Goal: Information Seeking & Learning: Learn about a topic

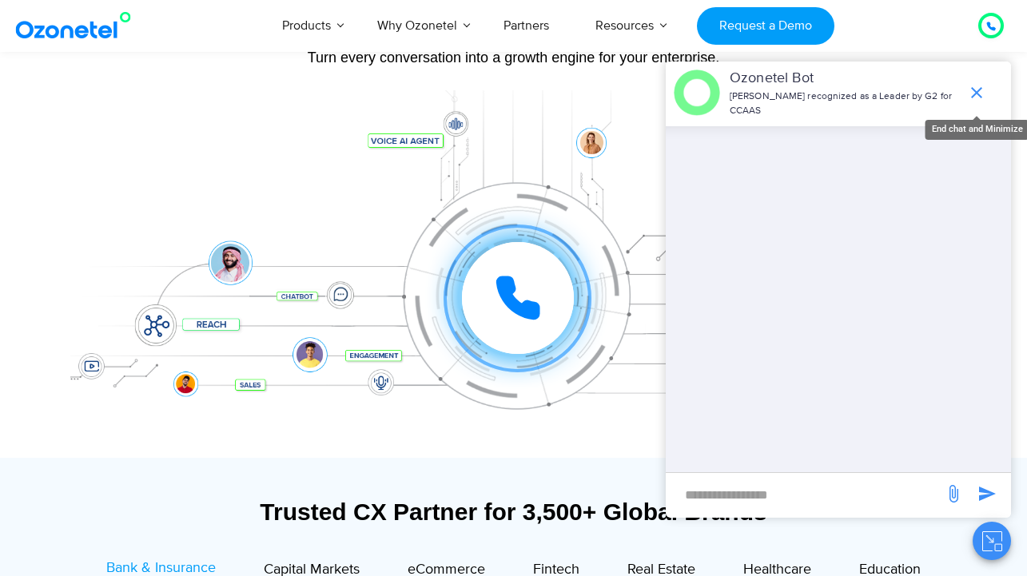
click at [985, 97] on icon "end chat or minimize" at bounding box center [976, 92] width 19 height 19
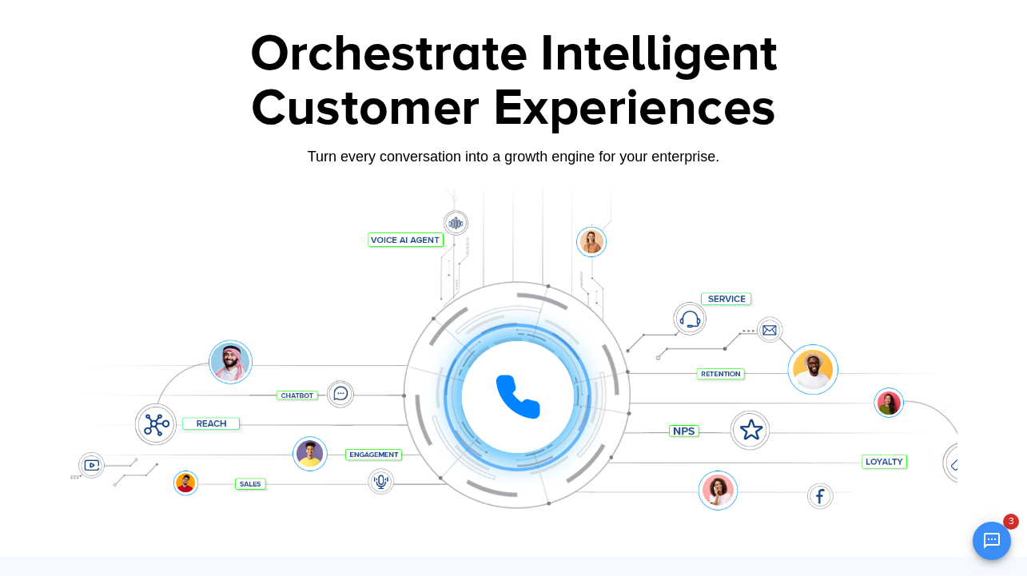
scroll to position [84, 0]
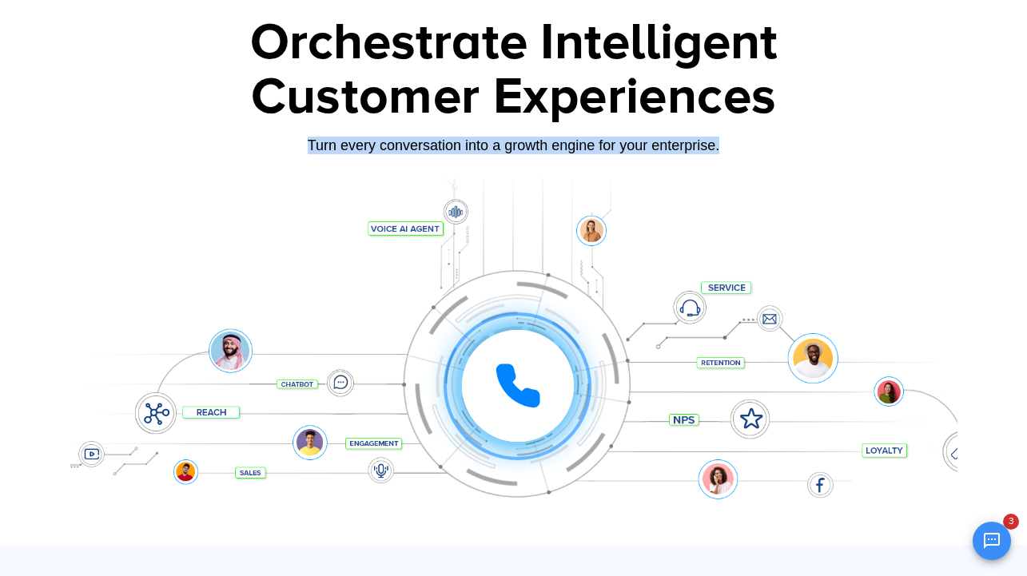
drag, startPoint x: 307, startPoint y: 144, endPoint x: 723, endPoint y: 151, distance: 416.4
click at [723, 151] on div "Turn every conversation into a growth engine for your enterprise." at bounding box center [513, 146] width 887 height 18
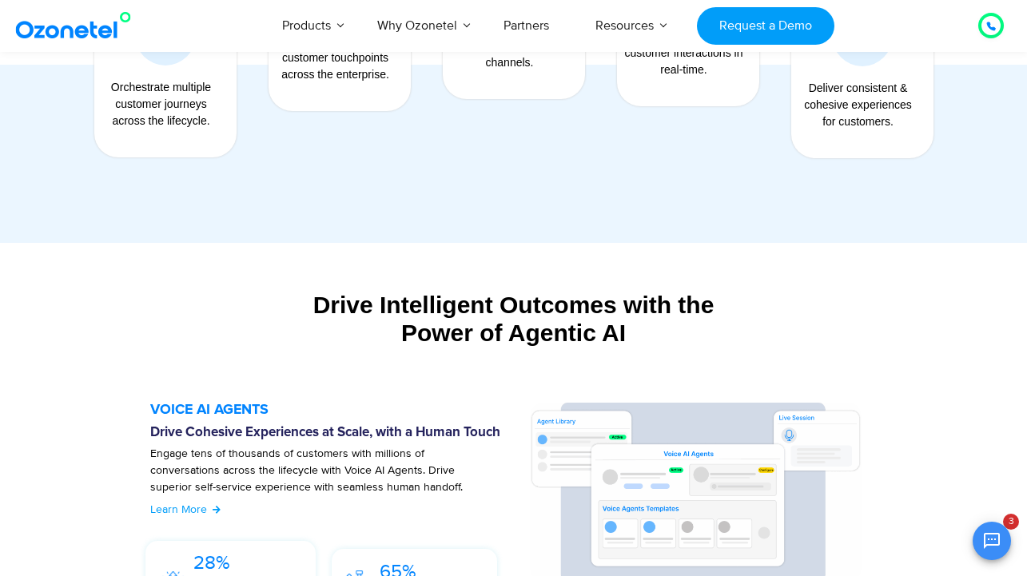
scroll to position [1598, 0]
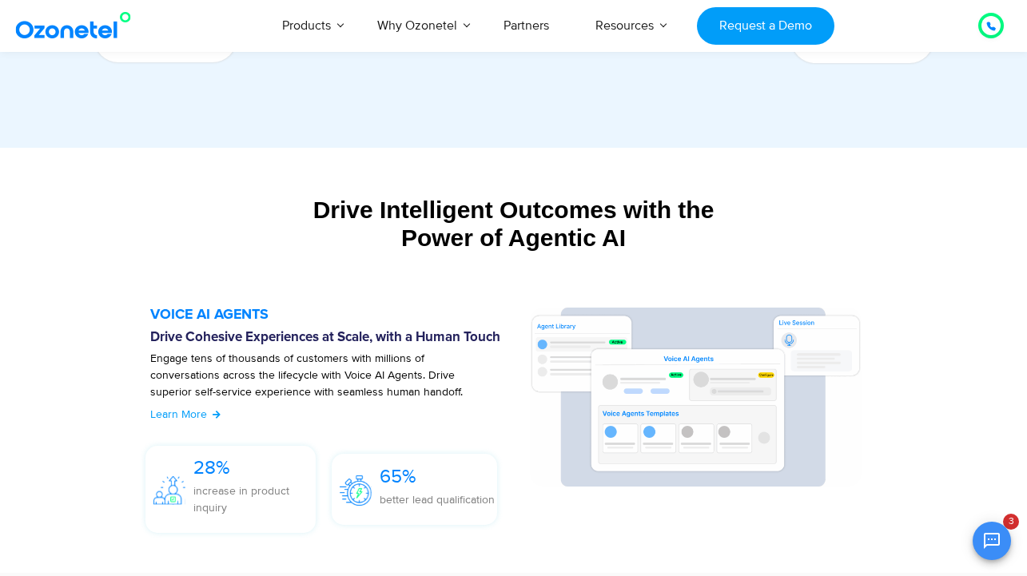
click at [314, 206] on div "Drive Intelligent Outcomes with the Power of Agentic AI" at bounding box center [513, 224] width 871 height 56
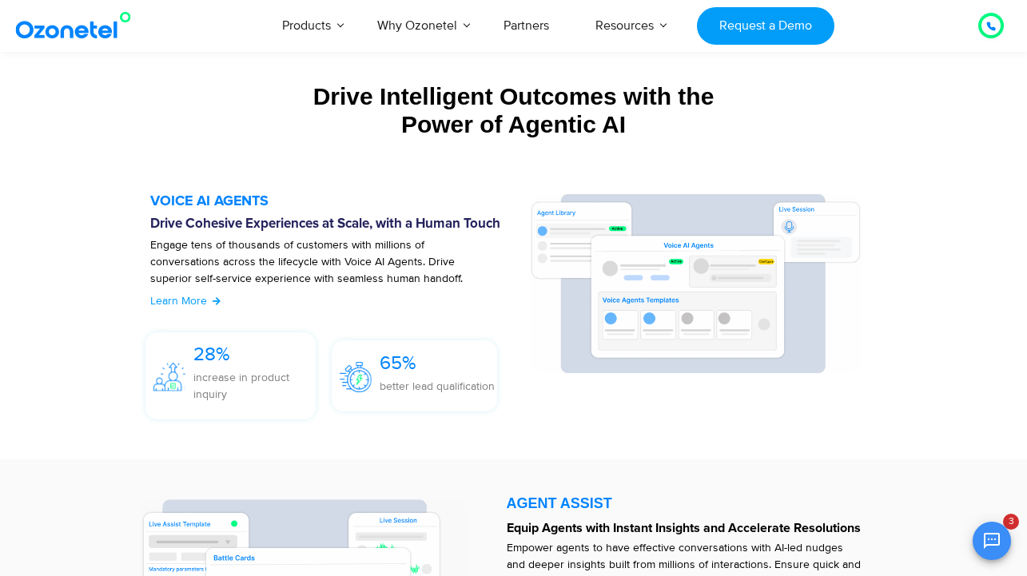
scroll to position [1724, 0]
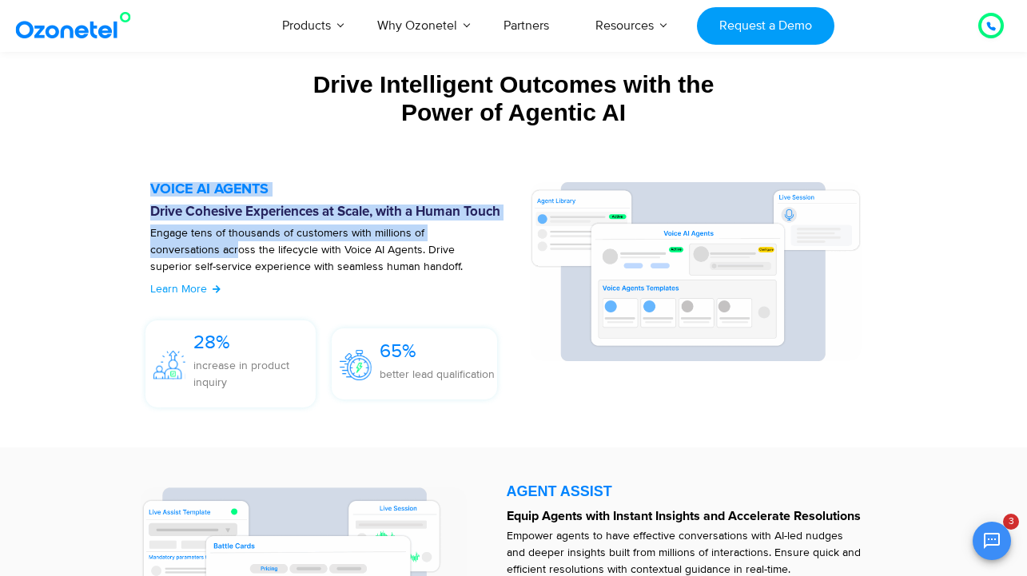
drag, startPoint x: 148, startPoint y: 231, endPoint x: 237, endPoint y: 249, distance: 90.6
click at [237, 249] on div "VOICE AI AGENTS Drive Cohesive Experiences at Scale, with a Human Touch Engage …" at bounding box center [331, 298] width 395 height 233
click at [287, 249] on p "Engage tens of thousands of customers with millions of conversations across the…" at bounding box center [311, 258] width 323 height 67
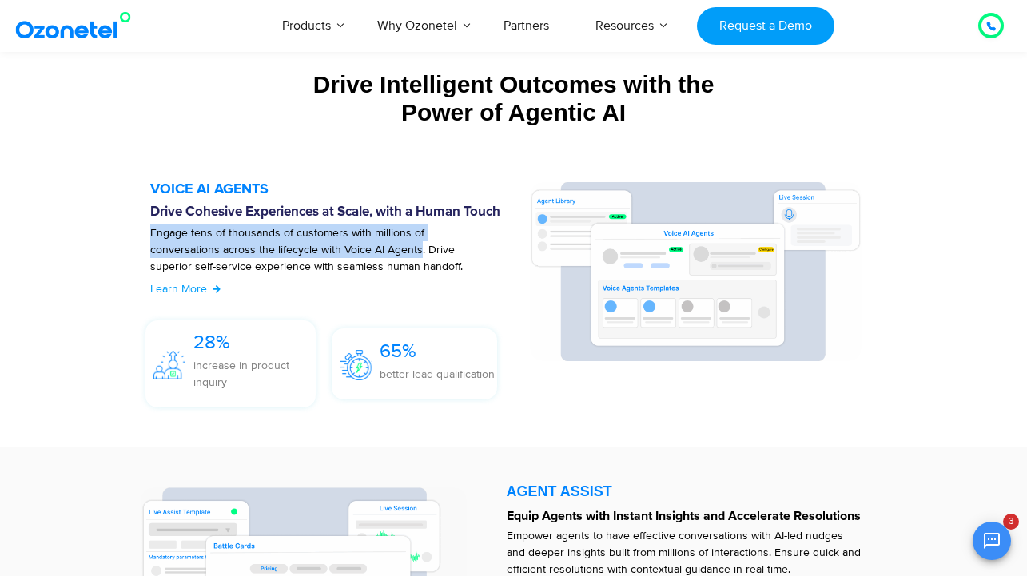
drag, startPoint x: 418, startPoint y: 252, endPoint x: 149, endPoint y: 235, distance: 269.0
click at [150, 235] on p "Engage tens of thousands of customers with millions of conversations across the…" at bounding box center [311, 258] width 323 height 67
copy p "Engage tens of thousands of customers with millions of conversations across the…"
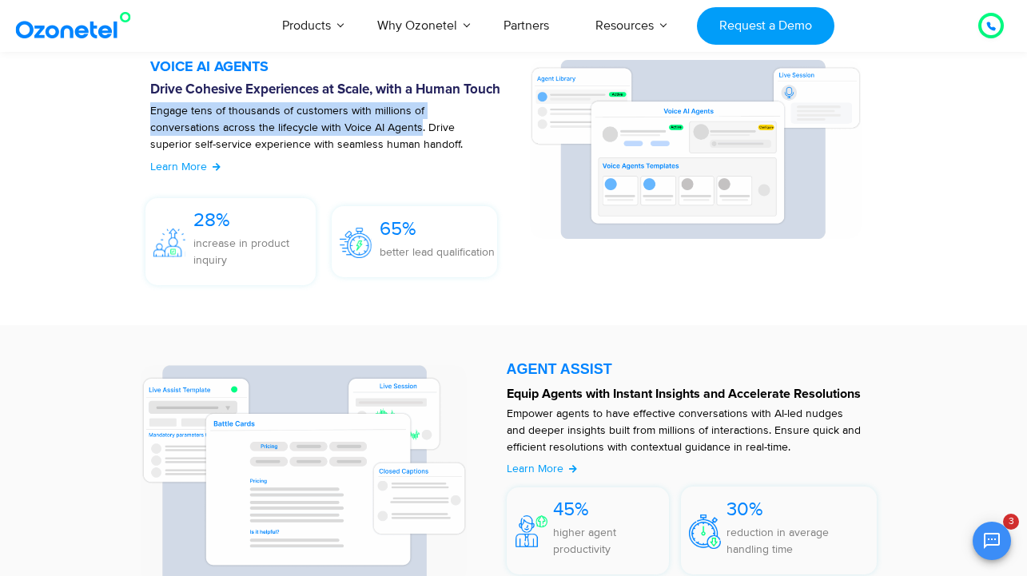
scroll to position [1864, 0]
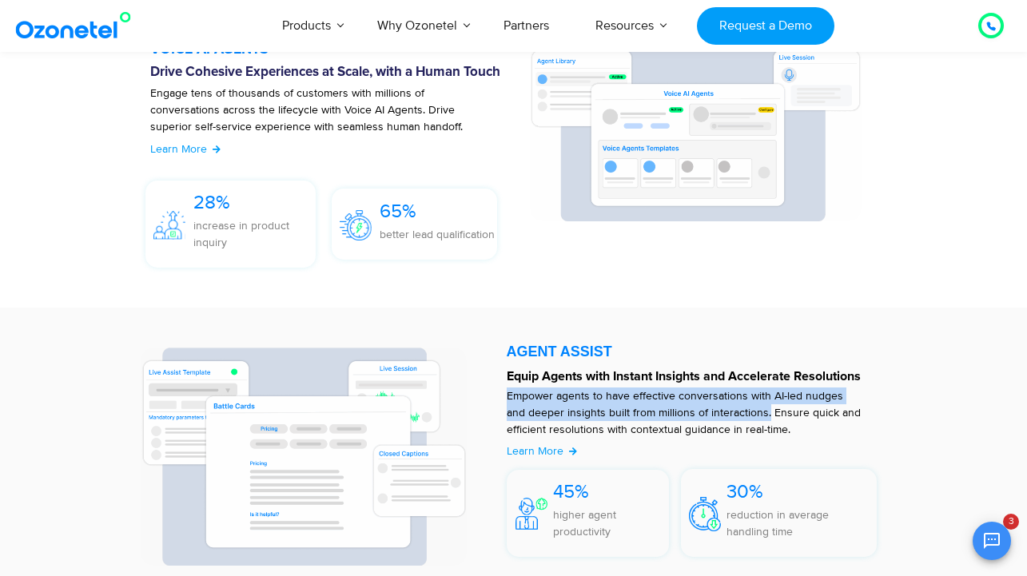
drag, startPoint x: 506, startPoint y: 395, endPoint x: 746, endPoint y: 415, distance: 240.6
click at [746, 415] on p "Empower agents to have effective conversations with AI-led nudges and deeper in…" at bounding box center [684, 413] width 355 height 50
copy p "Empower agents to have effective conversations with AI-led nudges and deeper in…"
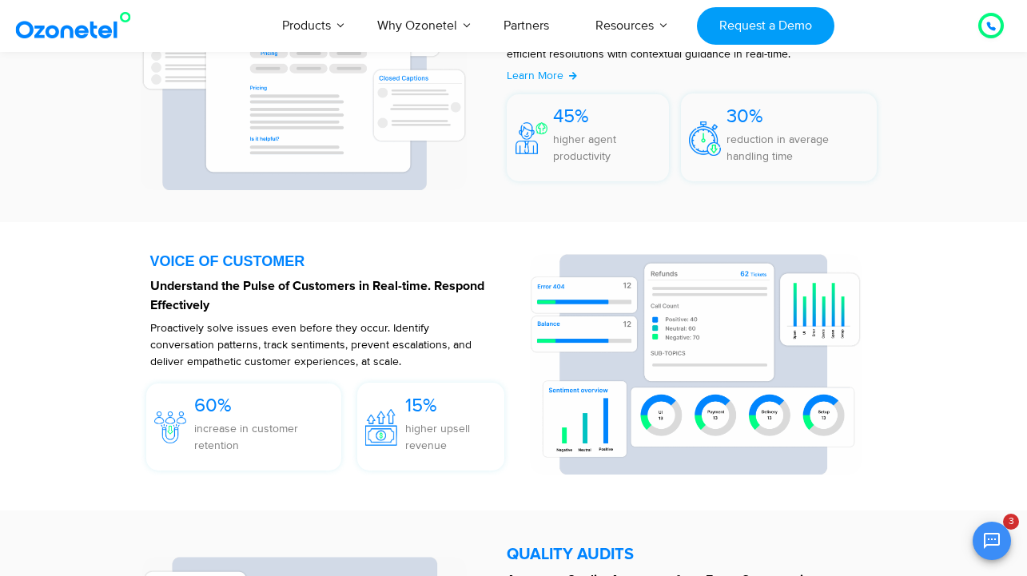
scroll to position [2307, 0]
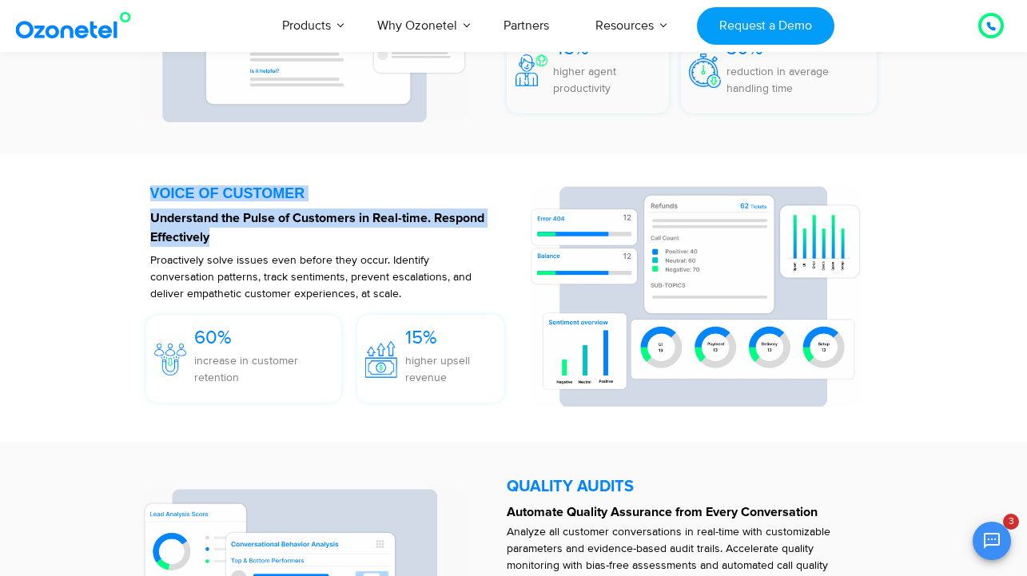
drag, startPoint x: 146, startPoint y: 213, endPoint x: 258, endPoint y: 234, distance: 113.8
click at [258, 234] on div "VOICE OF CUSTOMER Understand the Pulse of Customers in Real-time. Respond Effec…" at bounding box center [331, 298] width 395 height 225
click at [239, 239] on p "Understand the Pulse of Customers in Real-time. Respond Effectively" at bounding box center [331, 228] width 363 height 38
drag, startPoint x: 239, startPoint y: 239, endPoint x: 149, endPoint y: 219, distance: 91.7
click at [150, 219] on p "Understand the Pulse of Customers in Real-time. Respond Effectively" at bounding box center [331, 228] width 363 height 38
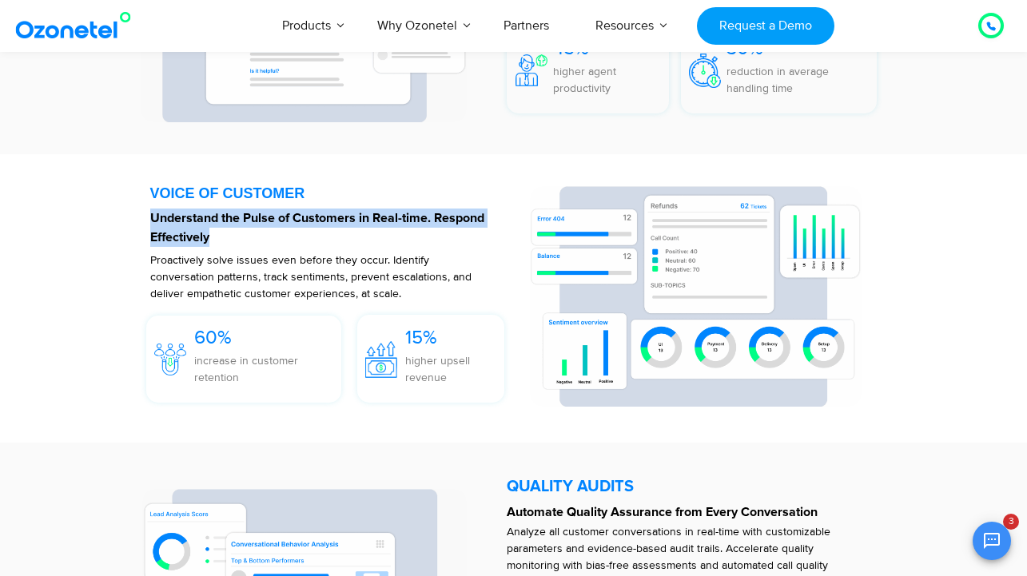
copy strong "Understand the Pulse of Customers in Real-time. Respond Effectively"
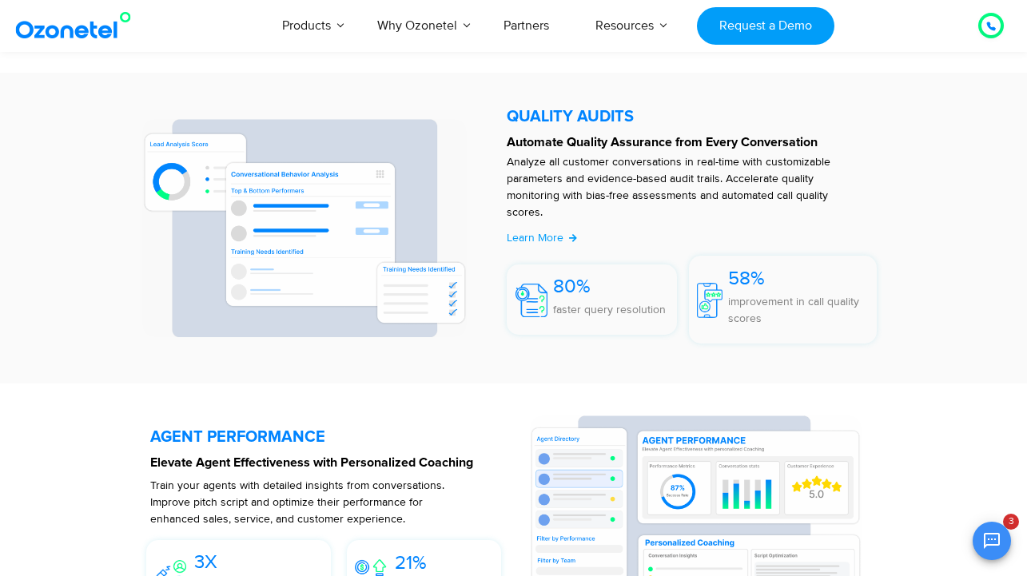
scroll to position [2679, 0]
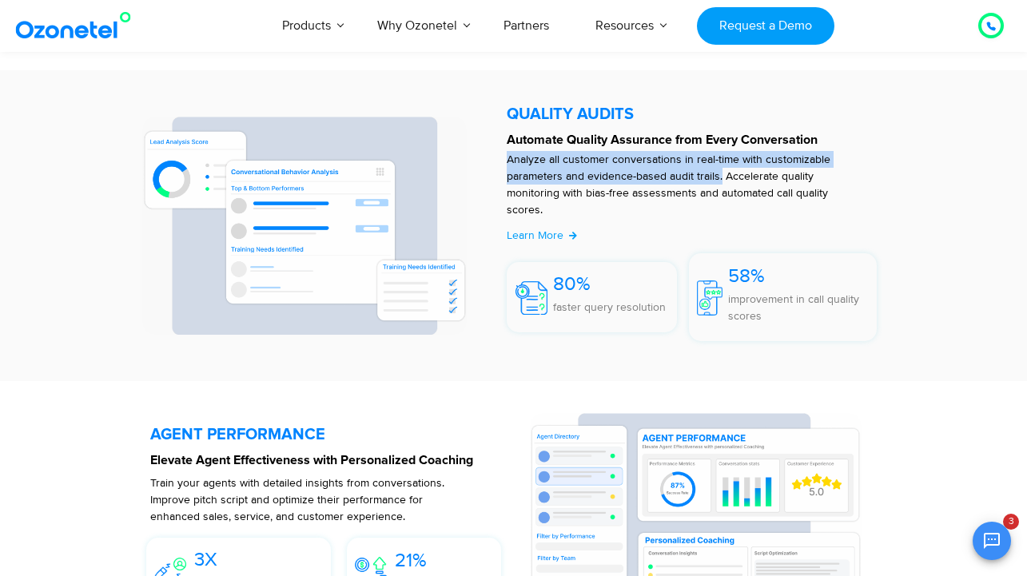
drag, startPoint x: 507, startPoint y: 159, endPoint x: 721, endPoint y: 174, distance: 214.7
click at [721, 174] on p "Analyze all customer conversations in real-time with customizable parameters an…" at bounding box center [684, 184] width 355 height 67
click at [754, 195] on p "Analyze all customer conversations in real-time with customizable parameters an…" at bounding box center [684, 184] width 355 height 67
drag, startPoint x: 723, startPoint y: 177, endPoint x: 507, endPoint y: 158, distance: 217.3
click at [507, 158] on p "Analyze all customer conversations in real-time with customizable parameters an…" at bounding box center [684, 184] width 355 height 67
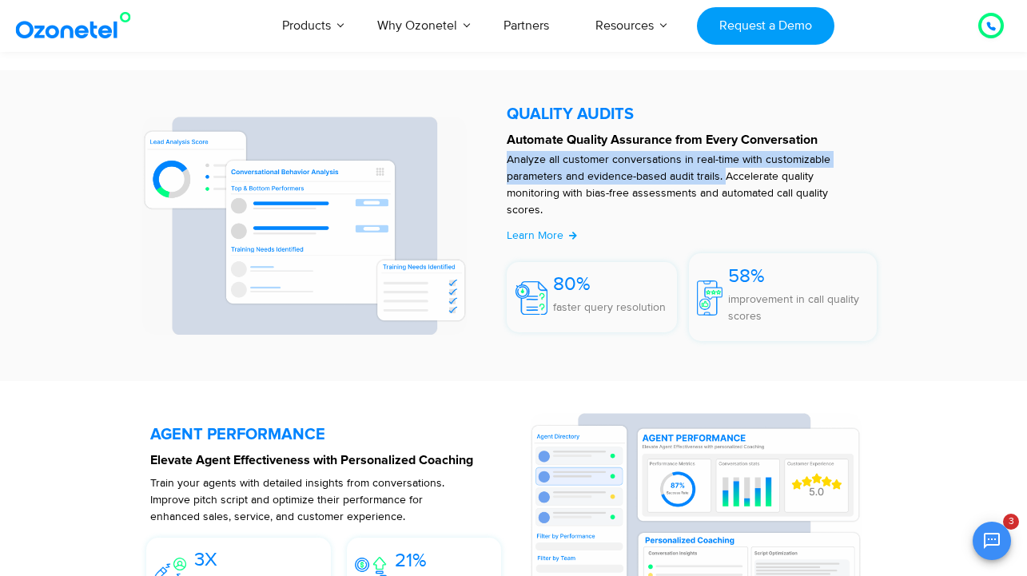
copy p "Analyze all customer conversations in real-time with customizable parameters an…"
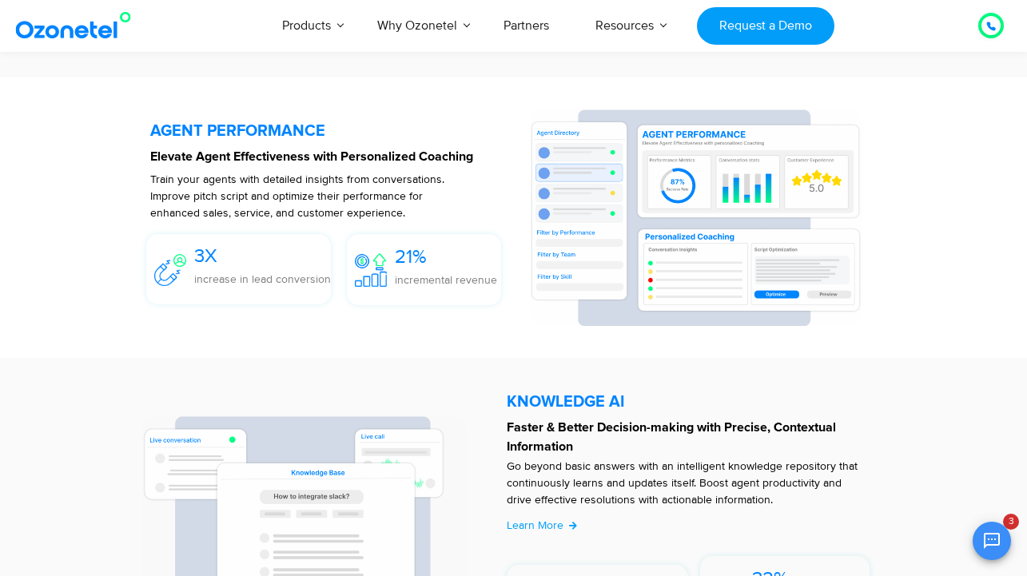
scroll to position [2989, 0]
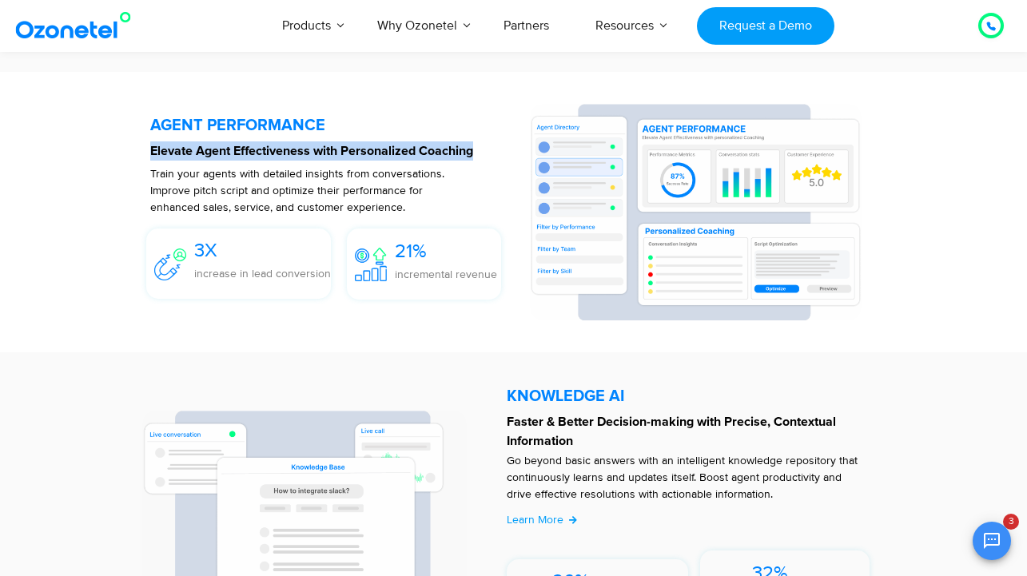
drag, startPoint x: 150, startPoint y: 148, endPoint x: 491, endPoint y: 159, distance: 341.4
click at [491, 159] on p "Elevate Agent Effectiveness with Personalized Coaching" at bounding box center [331, 150] width 363 height 19
copy strong "Elevate Agent Effectiveness with Personalized Coaching"
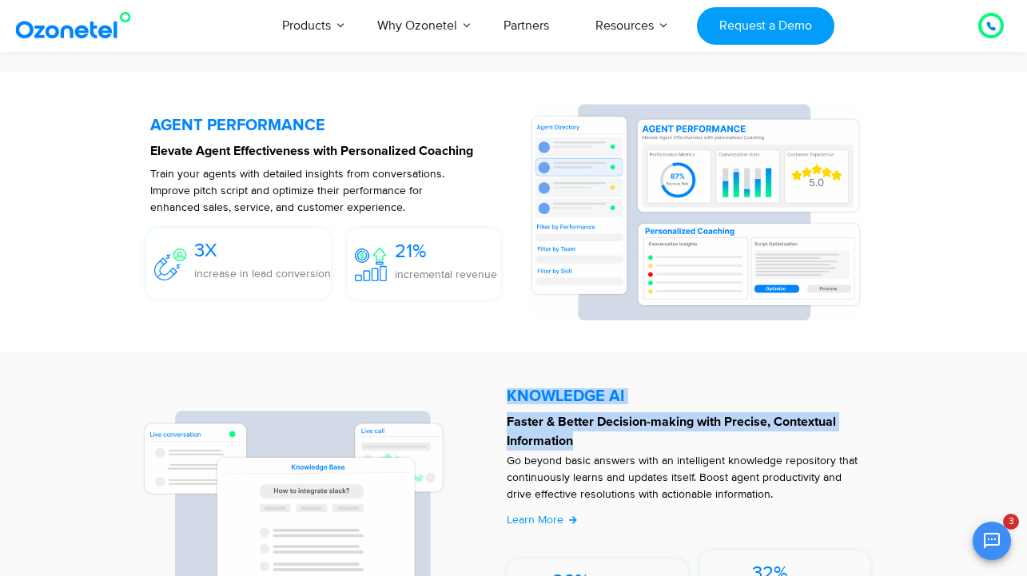
drag, startPoint x: 505, startPoint y: 421, endPoint x: 580, endPoint y: 439, distance: 77.1
click at [580, 439] on div "KNOWLEDGE AI​​ Faster & Better Decision-making with Precise, Contextual Informa…" at bounding box center [696, 515] width 395 height 262
copy div "KNOWLEDGE AI​​ Faster & Better Decision-making with Precise, Contextual Informa…"
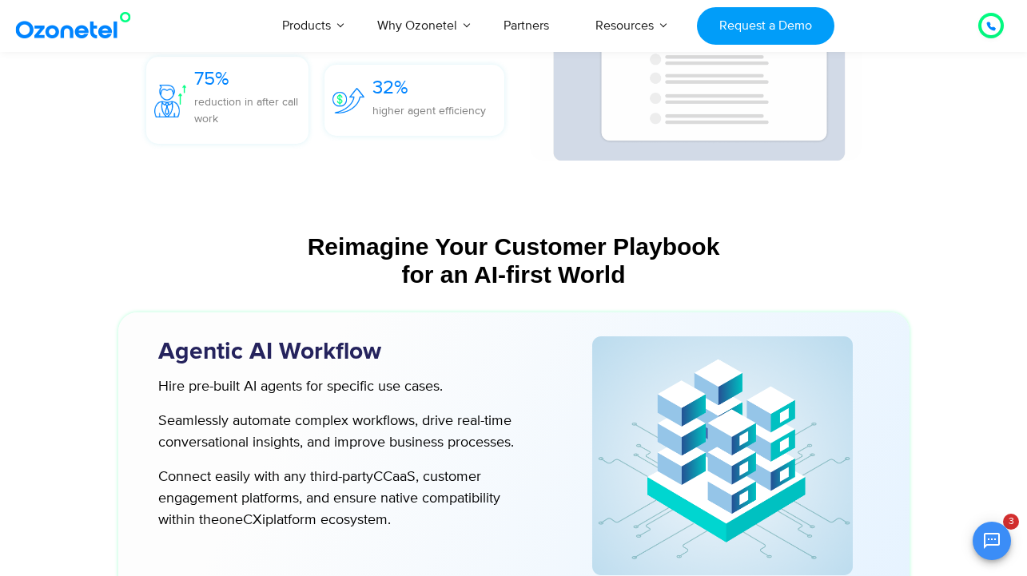
scroll to position [3769, 0]
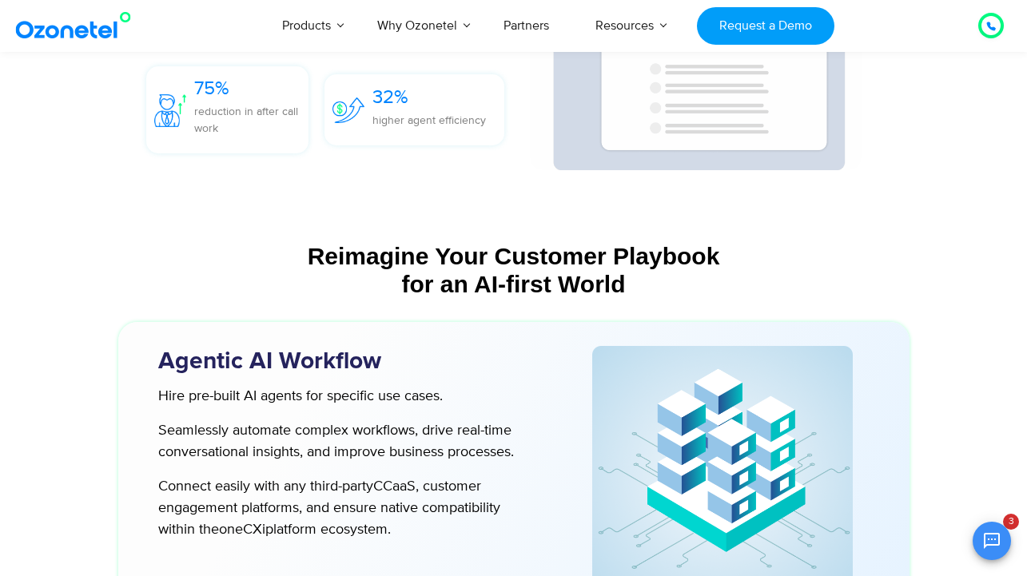
click at [655, 296] on div "Reimagine Your Customer Playbook for an AI-first World" at bounding box center [513, 270] width 775 height 56
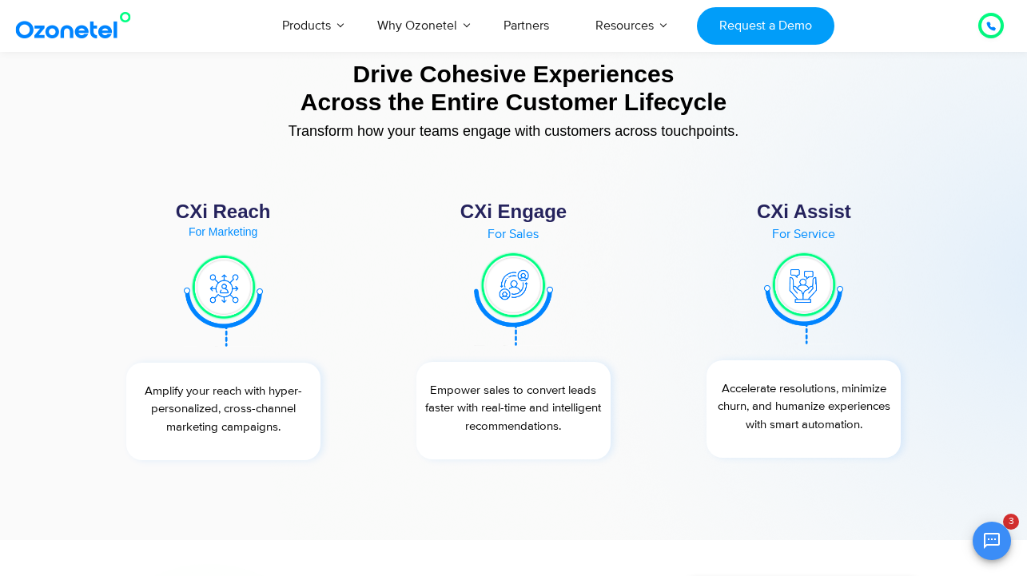
scroll to position [5634, 0]
drag, startPoint x: 742, startPoint y: 133, endPoint x: 289, endPoint y: 120, distance: 453.3
click at [289, 120] on div "Drive Cohesive Experiences Across the Entire Customer Lifecycle Transform how y…" at bounding box center [513, 103] width 871 height 102
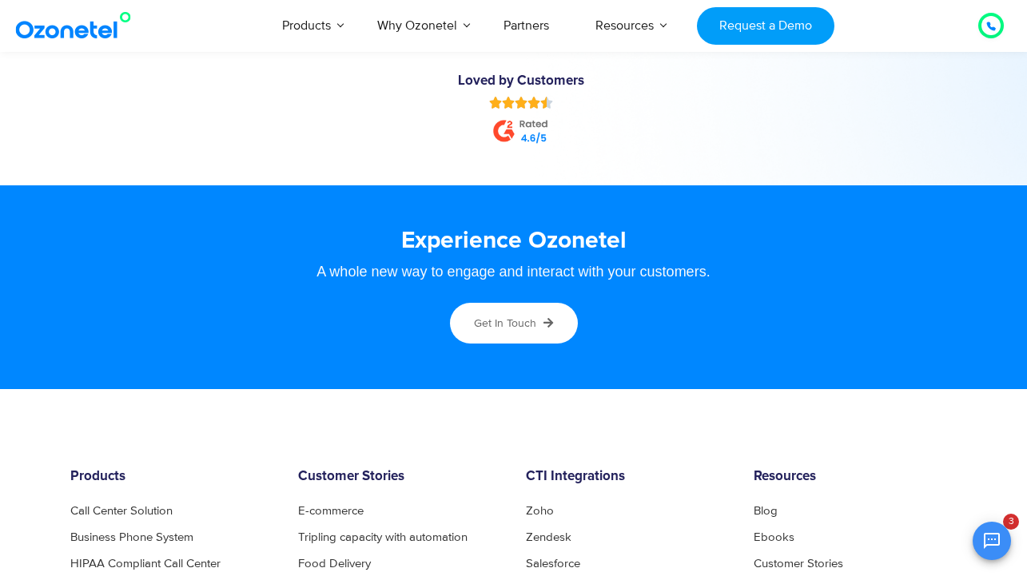
scroll to position [8167, 0]
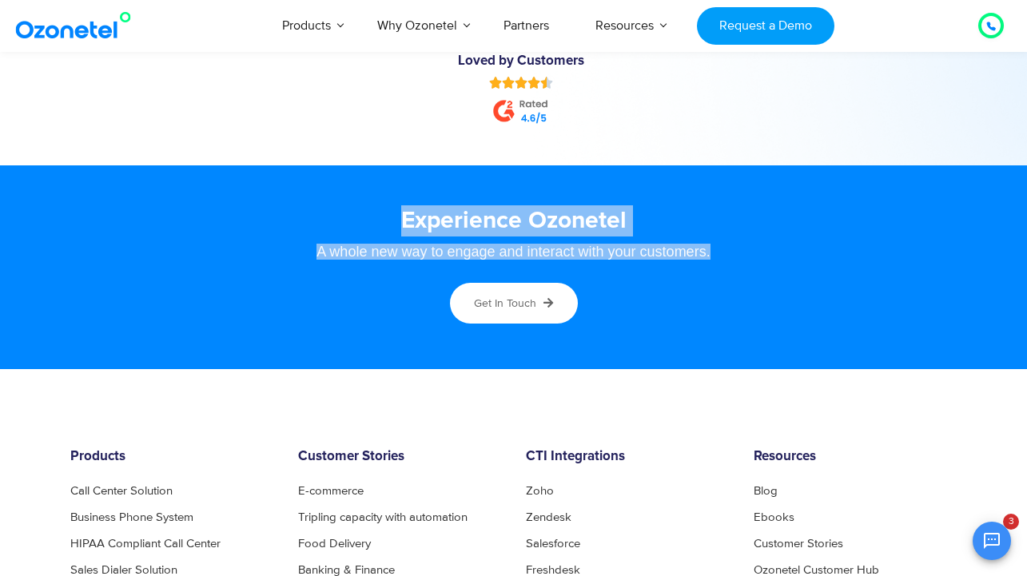
drag, startPoint x: 722, startPoint y: 246, endPoint x: 361, endPoint y: 204, distance: 363.7
click at [361, 204] on div "Experience Ozonetel A whole new way to engage and interact with your customers.…" at bounding box center [513, 267] width 871 height 140
copy div "Experience Ozonetel A whole new way to engage and interact with your customers."
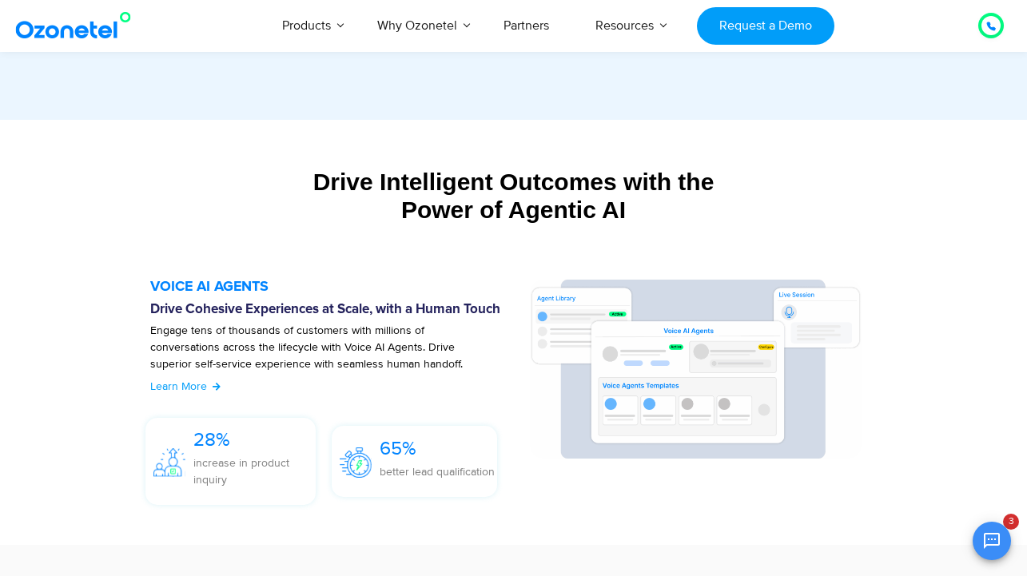
scroll to position [1629, 0]
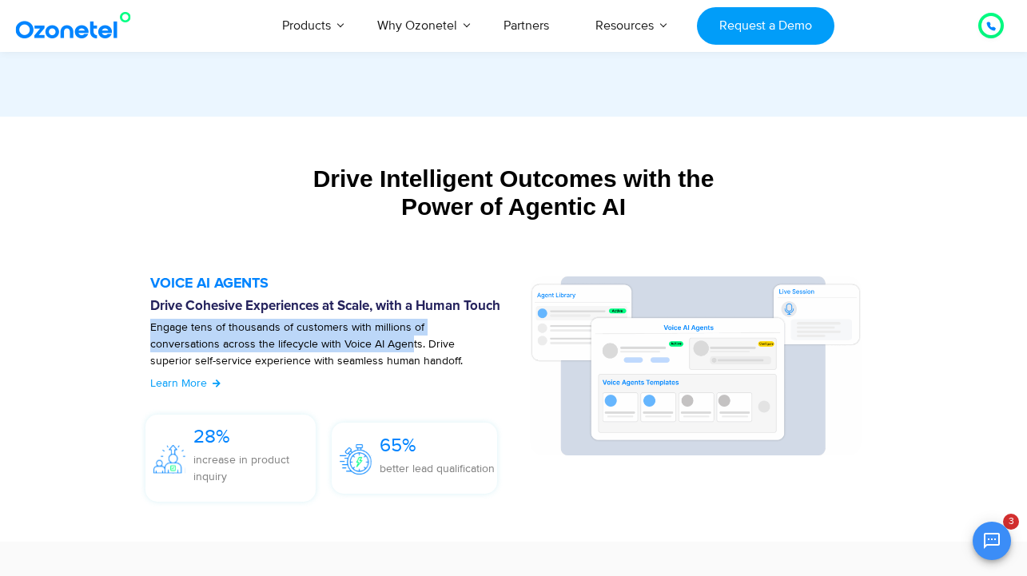
drag, startPoint x: 150, startPoint y: 326, endPoint x: 407, endPoint y: 336, distance: 256.7
click at [407, 336] on p "Engage tens of thousands of customers with millions of conversations across the…" at bounding box center [311, 352] width 323 height 67
drag, startPoint x: 418, startPoint y: 346, endPoint x: 151, endPoint y: 328, distance: 267.5
click at [151, 328] on p "Engage tens of thousands of customers with millions of conversations across the…" at bounding box center [311, 352] width 323 height 67
copy p "Engage tens of thousands of customers with millions of conversations across the…"
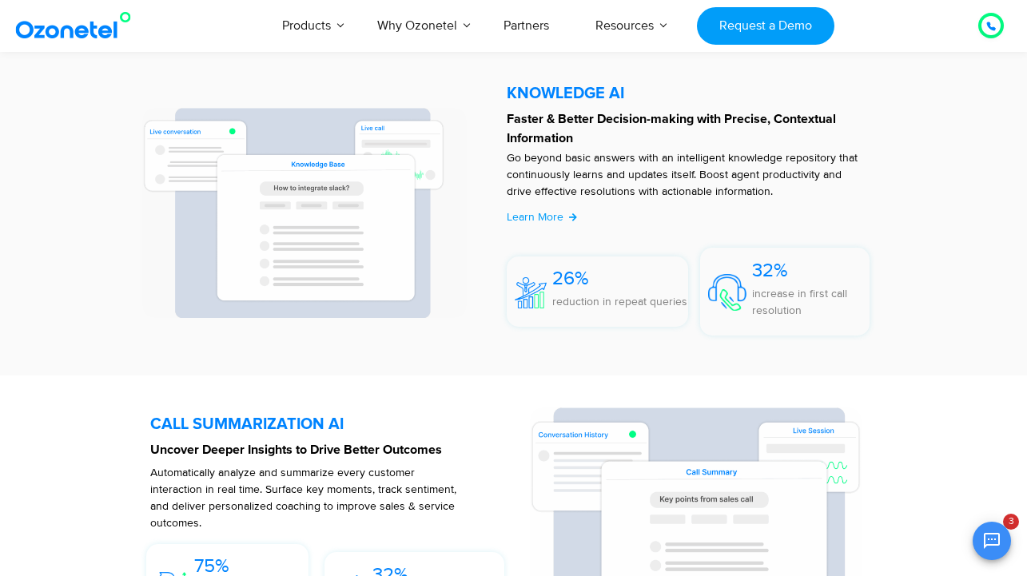
scroll to position [3296, 0]
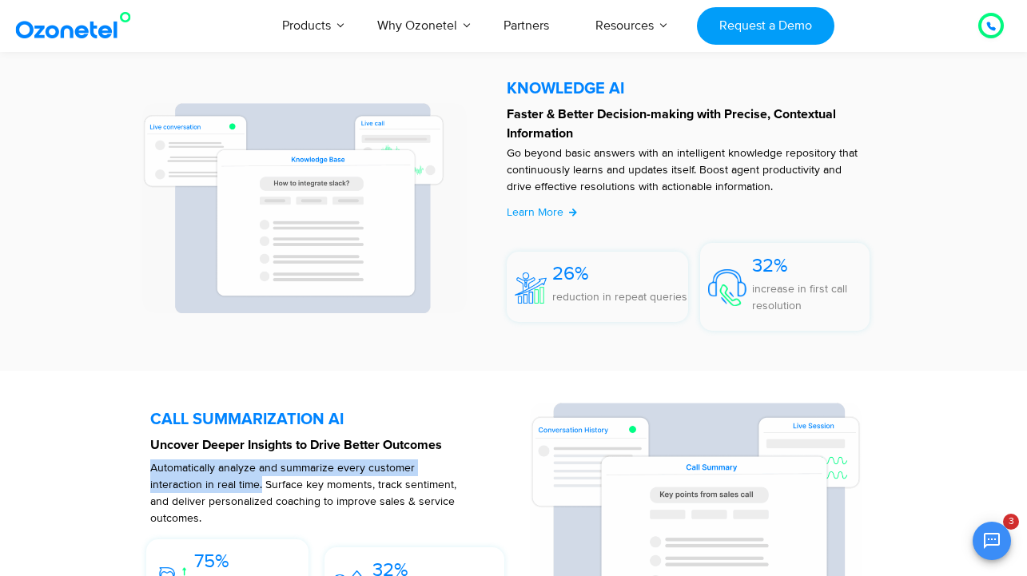
drag, startPoint x: 260, startPoint y: 485, endPoint x: 149, endPoint y: 468, distance: 111.5
click at [150, 468] on span "Automatically analyze and summarize every customer interaction in real time. Su…" at bounding box center [303, 493] width 306 height 64
copy span "Automatically analyze and summarize every customer interaction in real time."
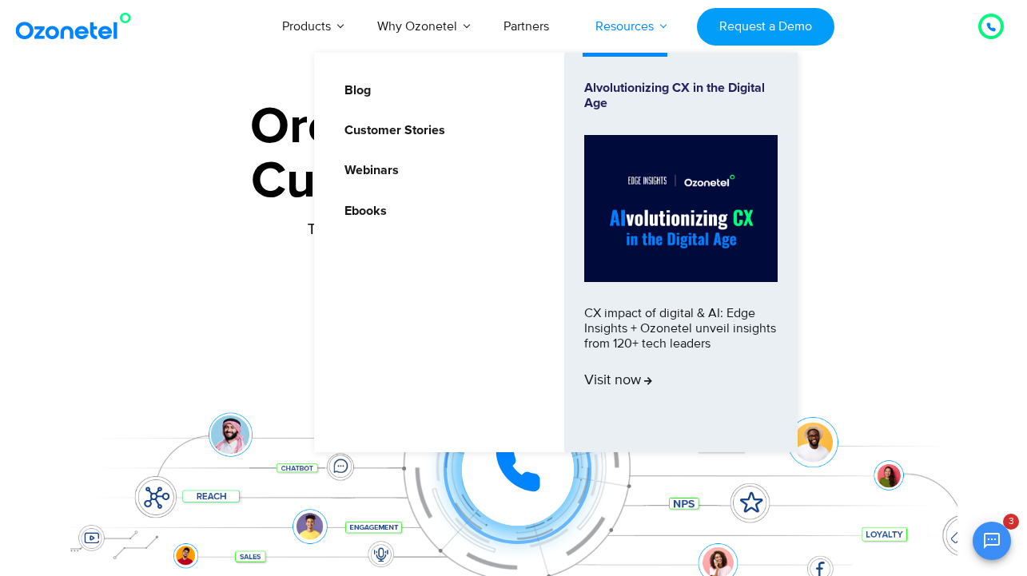
scroll to position [0, 0]
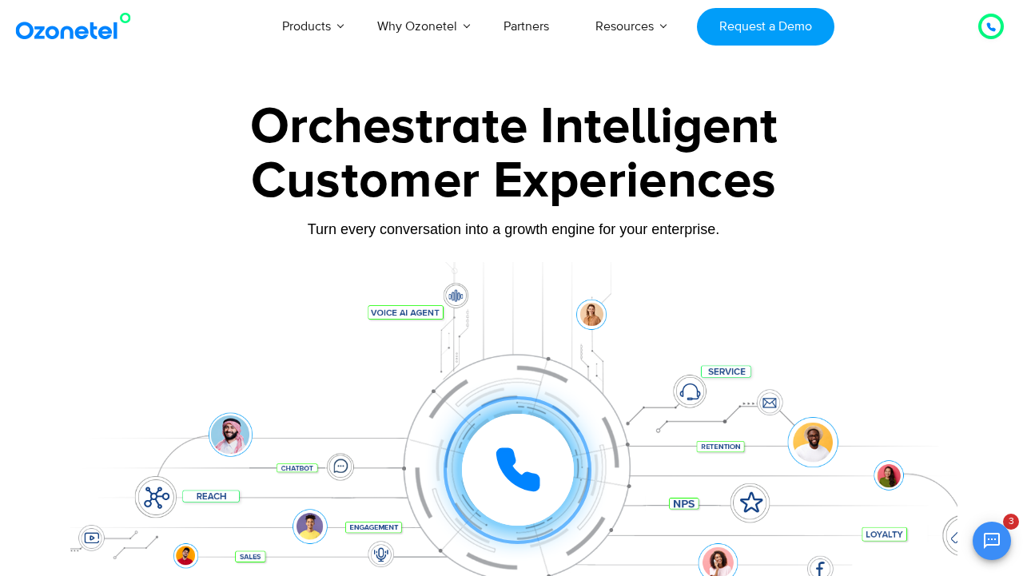
click at [531, 461] on icon at bounding box center [518, 470] width 48 height 48
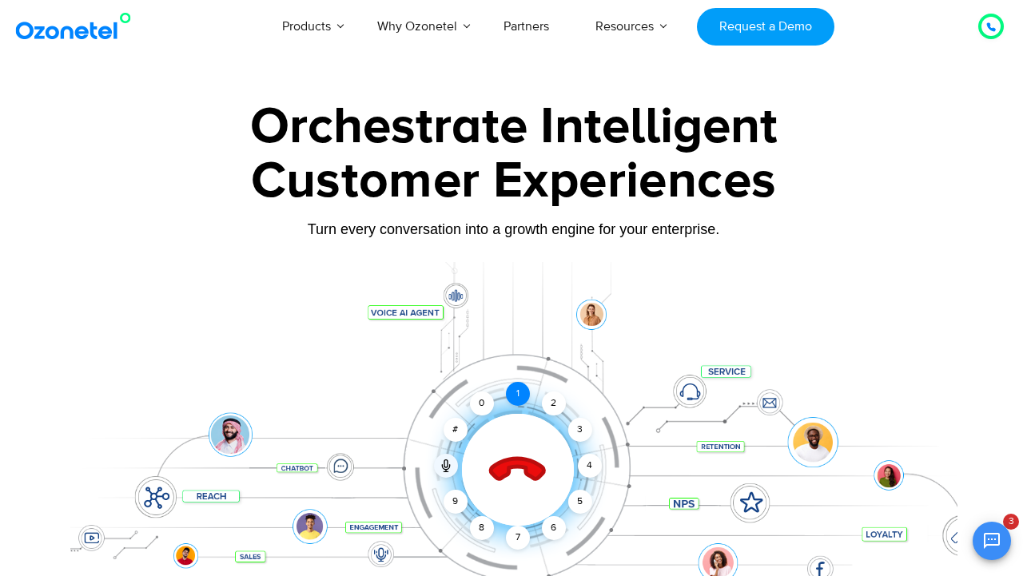
click at [517, 399] on div "1" at bounding box center [518, 394] width 24 height 24
click at [530, 463] on icon at bounding box center [517, 471] width 56 height 56
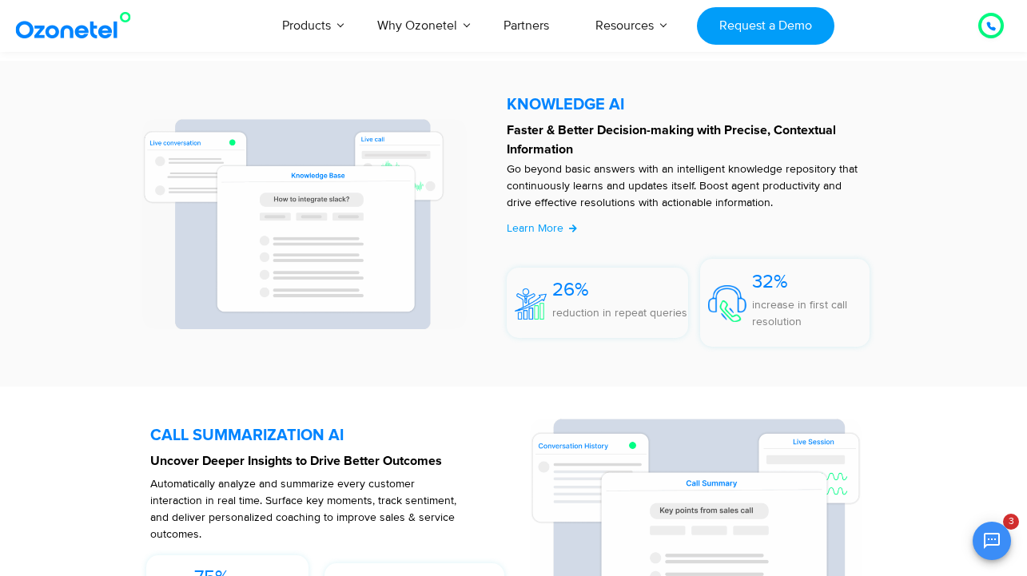
scroll to position [3228, 0]
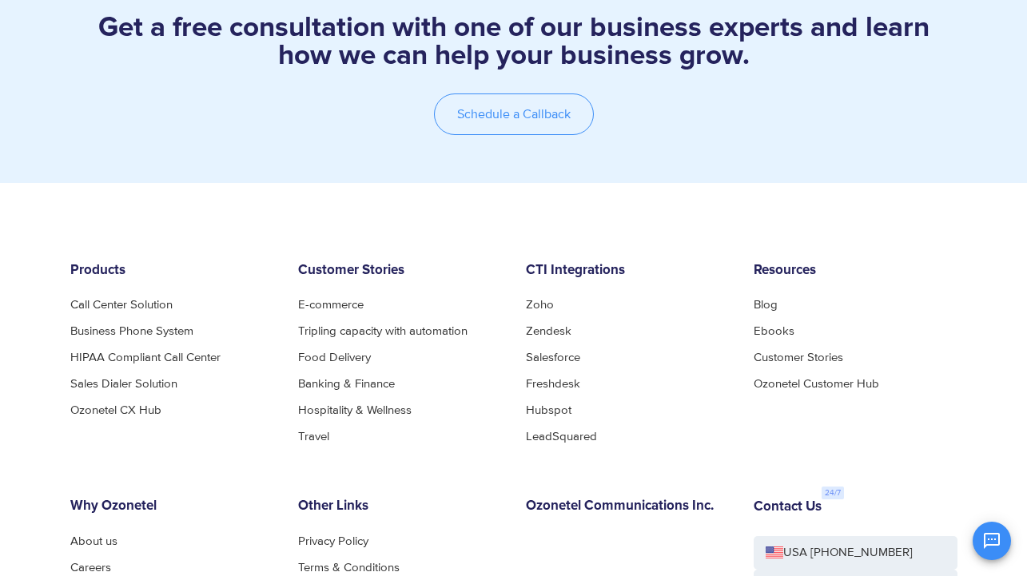
scroll to position [2315, 0]
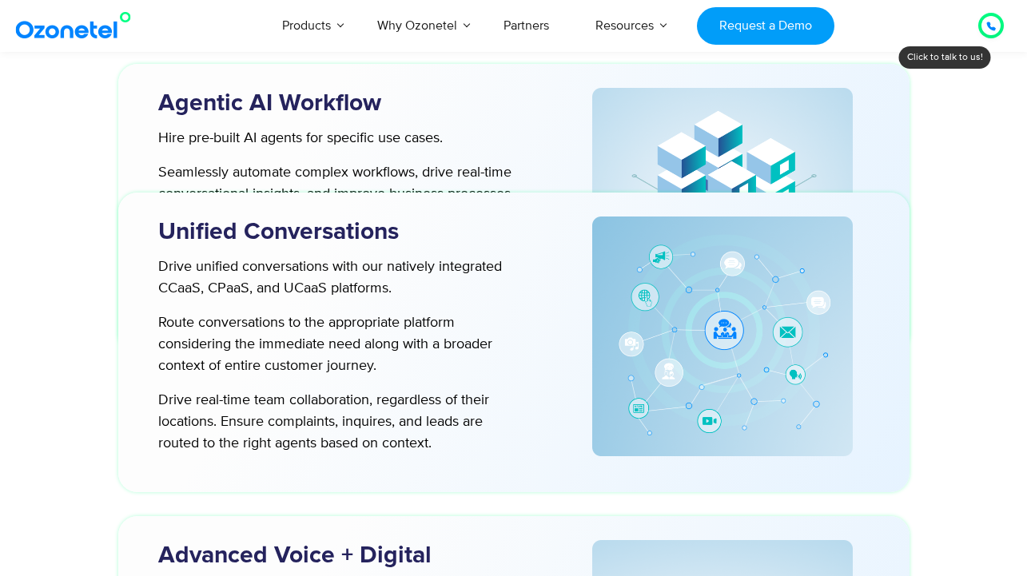
scroll to position [4209, 0]
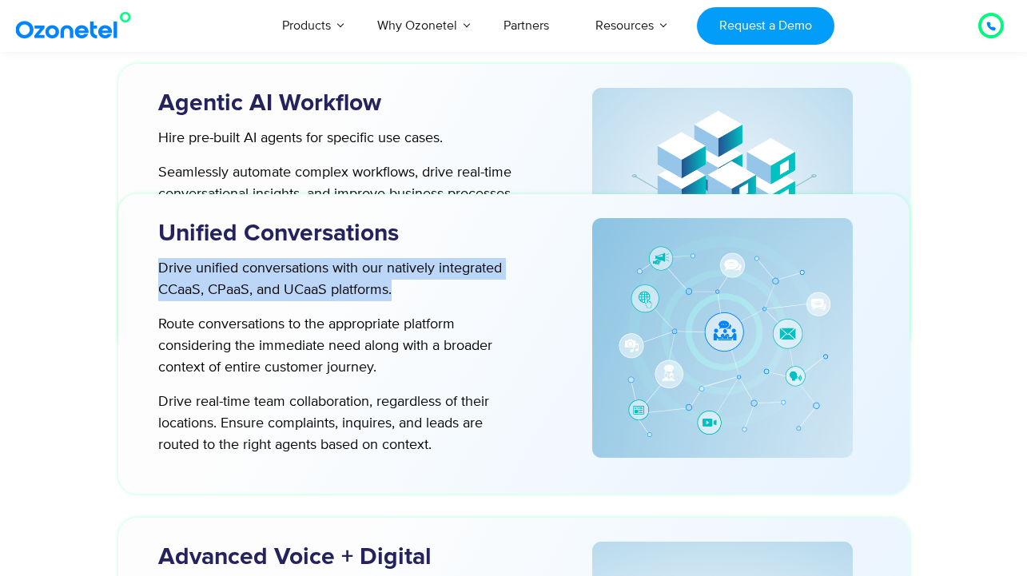
drag, startPoint x: 157, startPoint y: 265, endPoint x: 402, endPoint y: 300, distance: 247.8
click at [402, 300] on div "Drive unified conversations with our natively integrated CCaaS, CPaaS, and UCaa…" at bounding box center [328, 357] width 373 height 198
copy p "Drive unified conversations with our natively integrated CCaaS, CPaaS, and UCaa…"
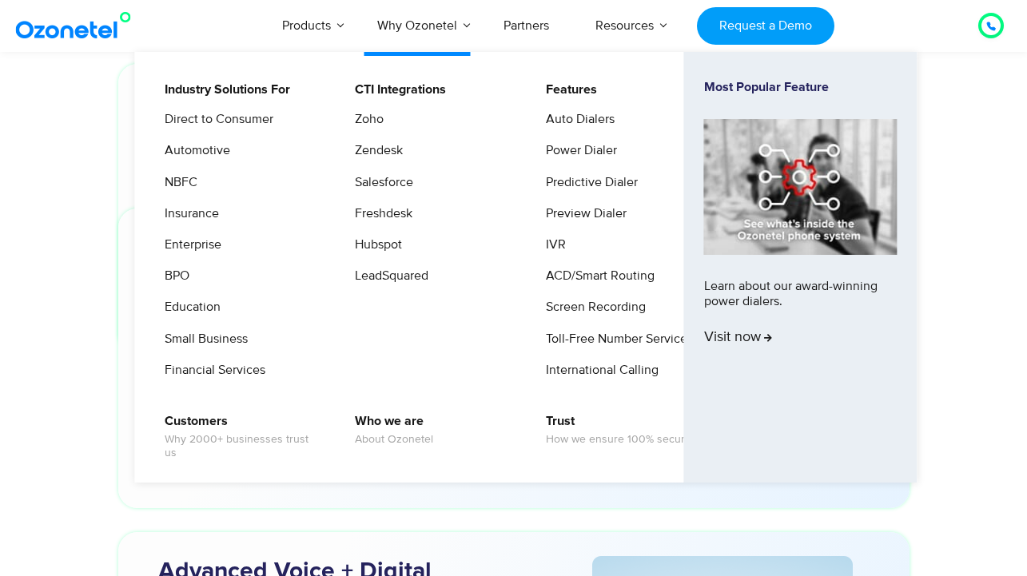
scroll to position [4197, 0]
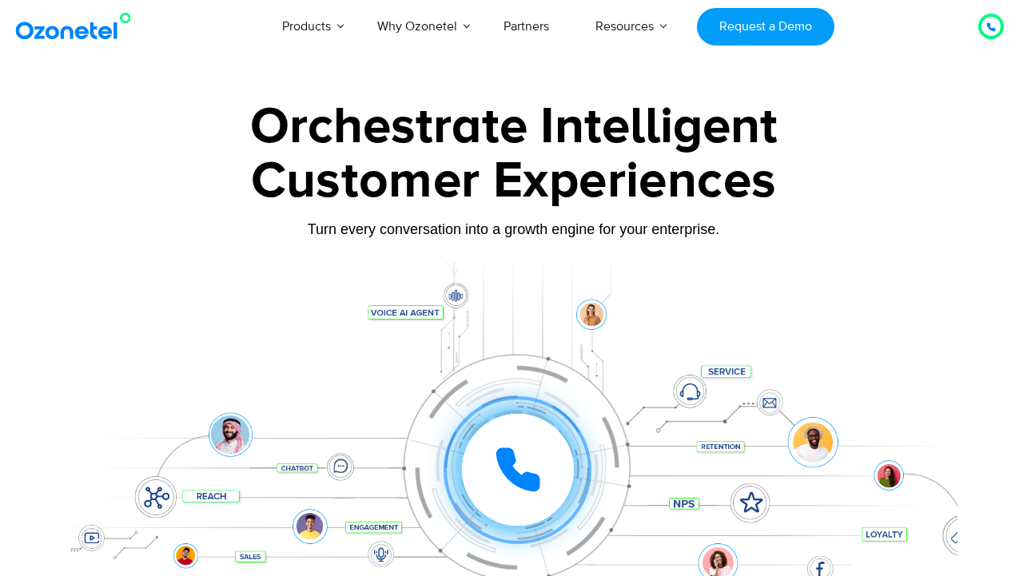
scroll to position [0, 0]
